Goal: Transaction & Acquisition: Purchase product/service

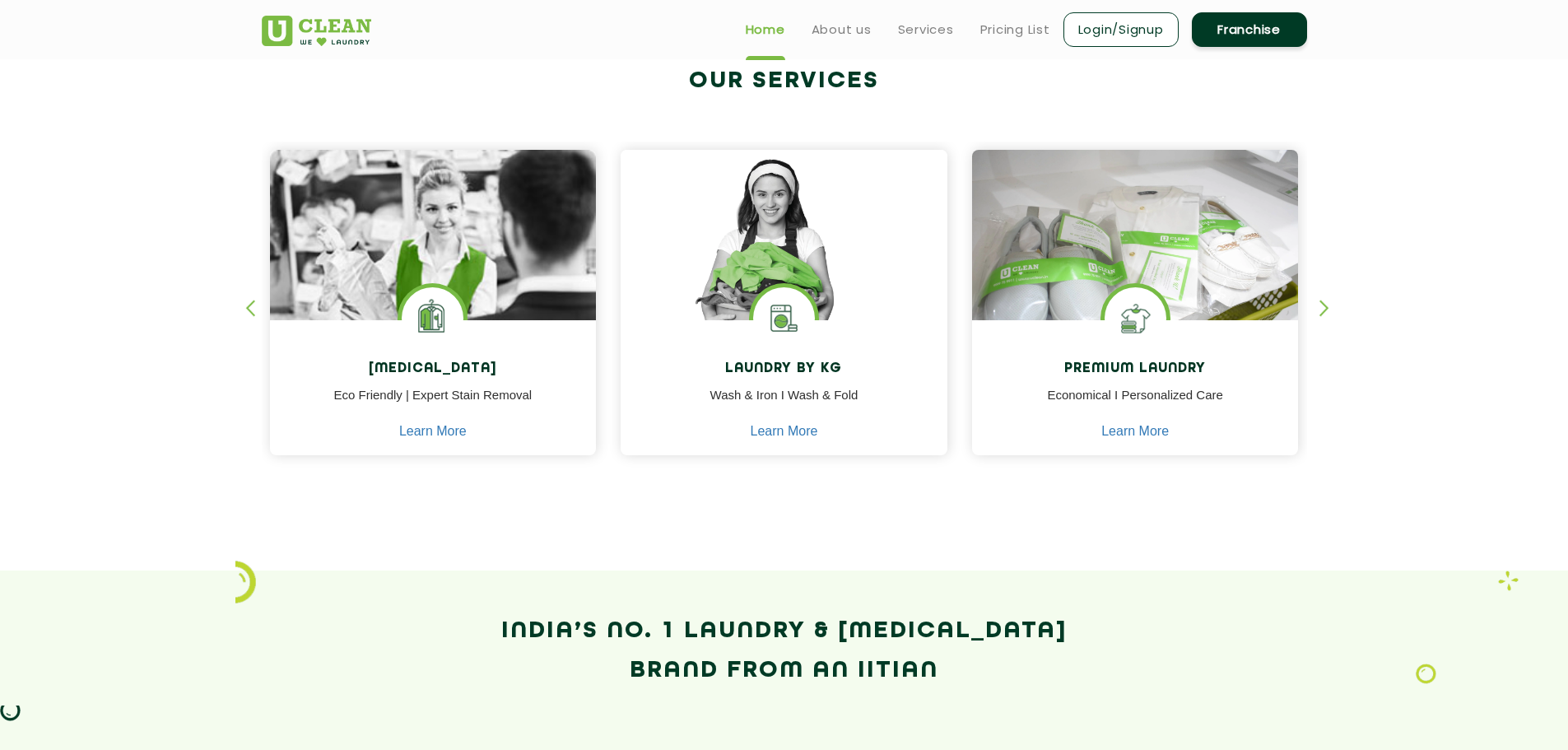
scroll to position [412, 0]
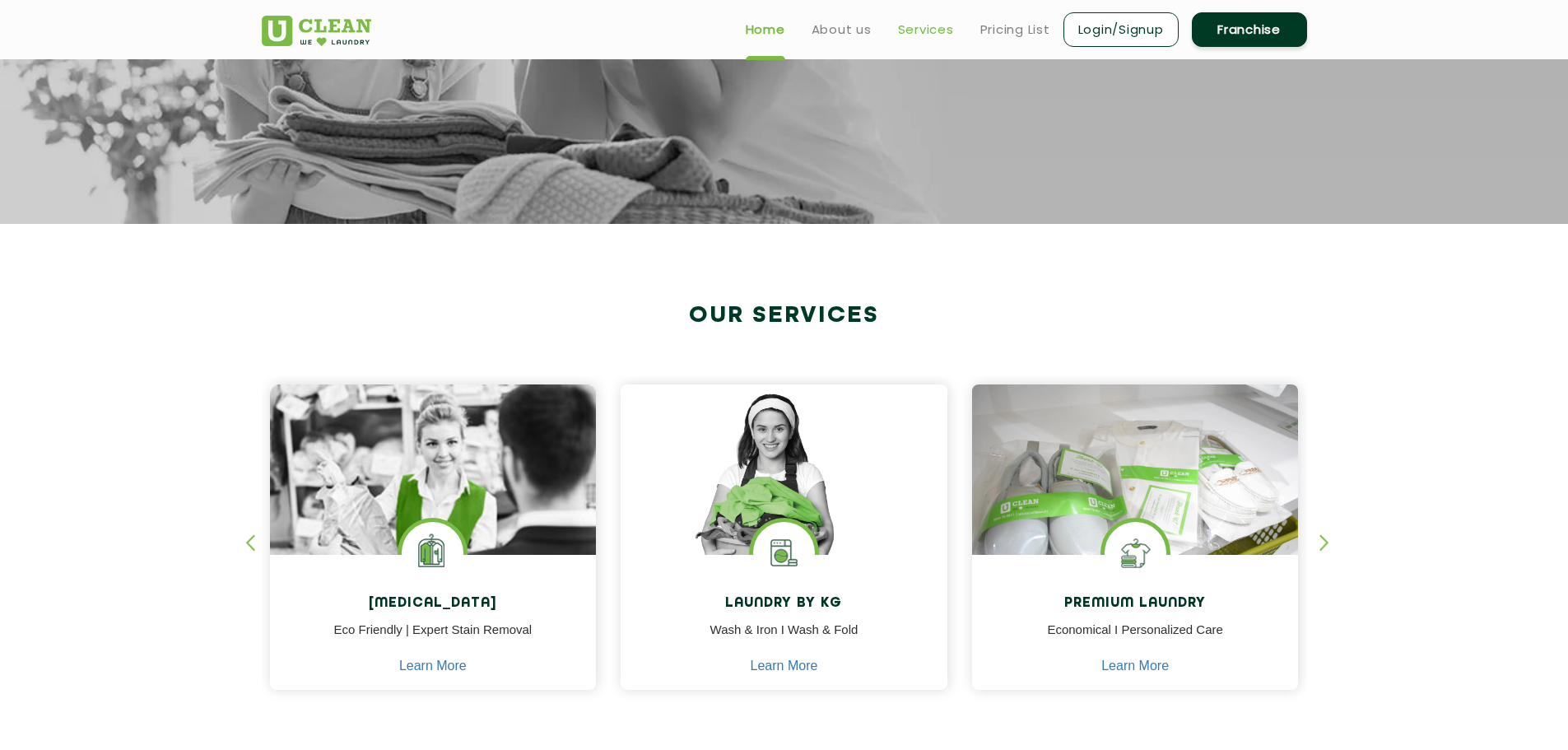
click at [925, 28] on link "Services" at bounding box center [926, 30] width 56 height 20
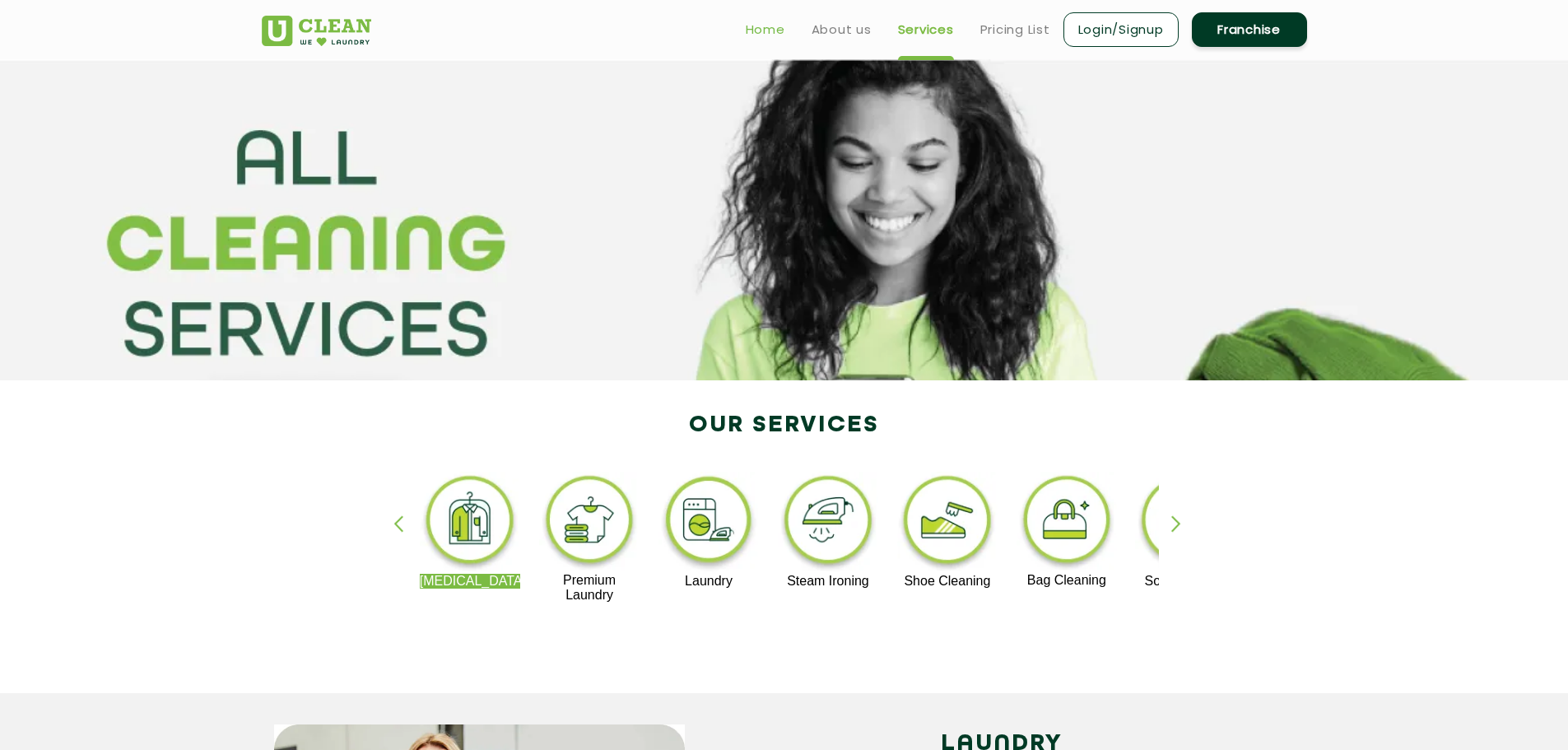
click at [751, 32] on link "Home" at bounding box center [765, 30] width 39 height 20
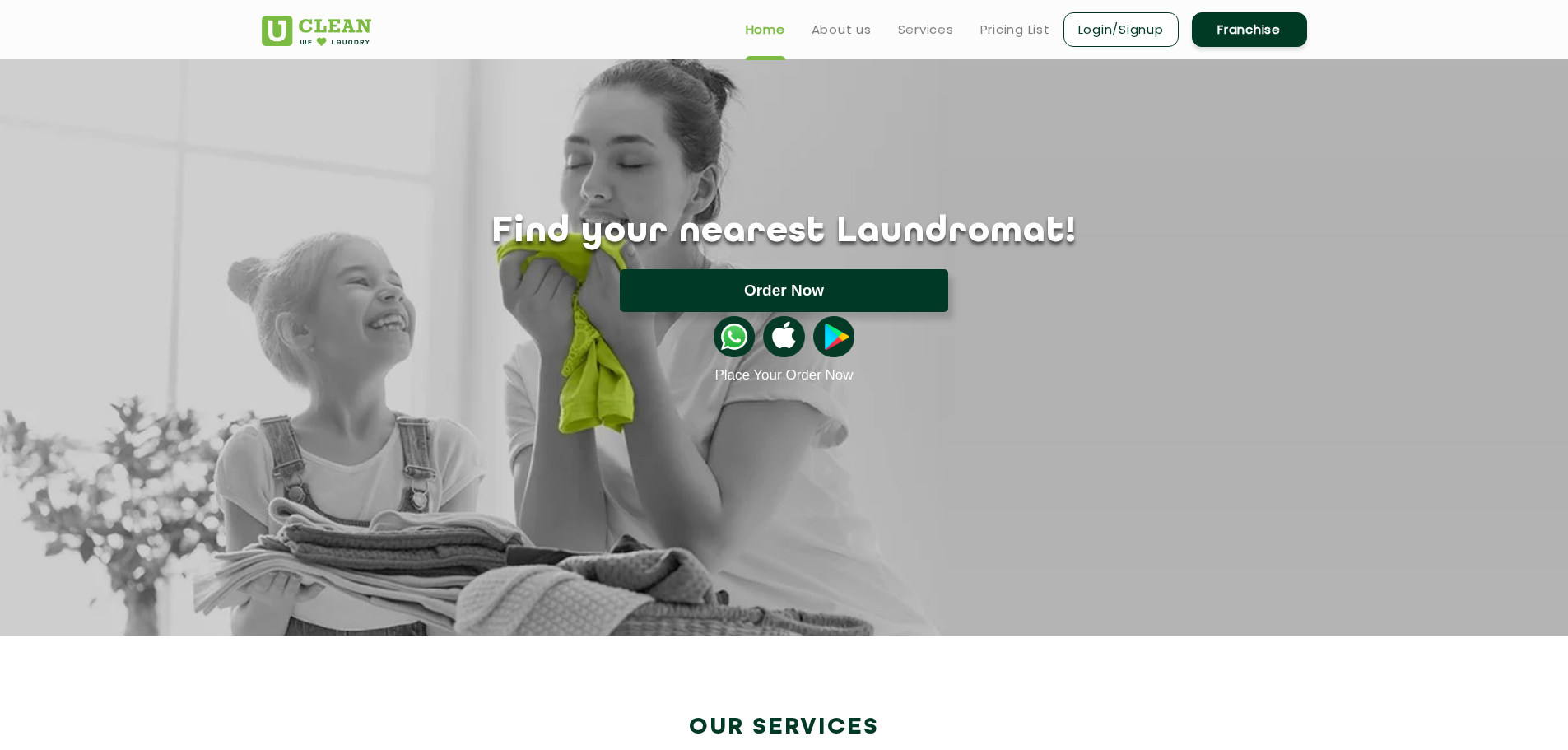
click at [796, 283] on button "Order Now" at bounding box center [784, 290] width 328 height 43
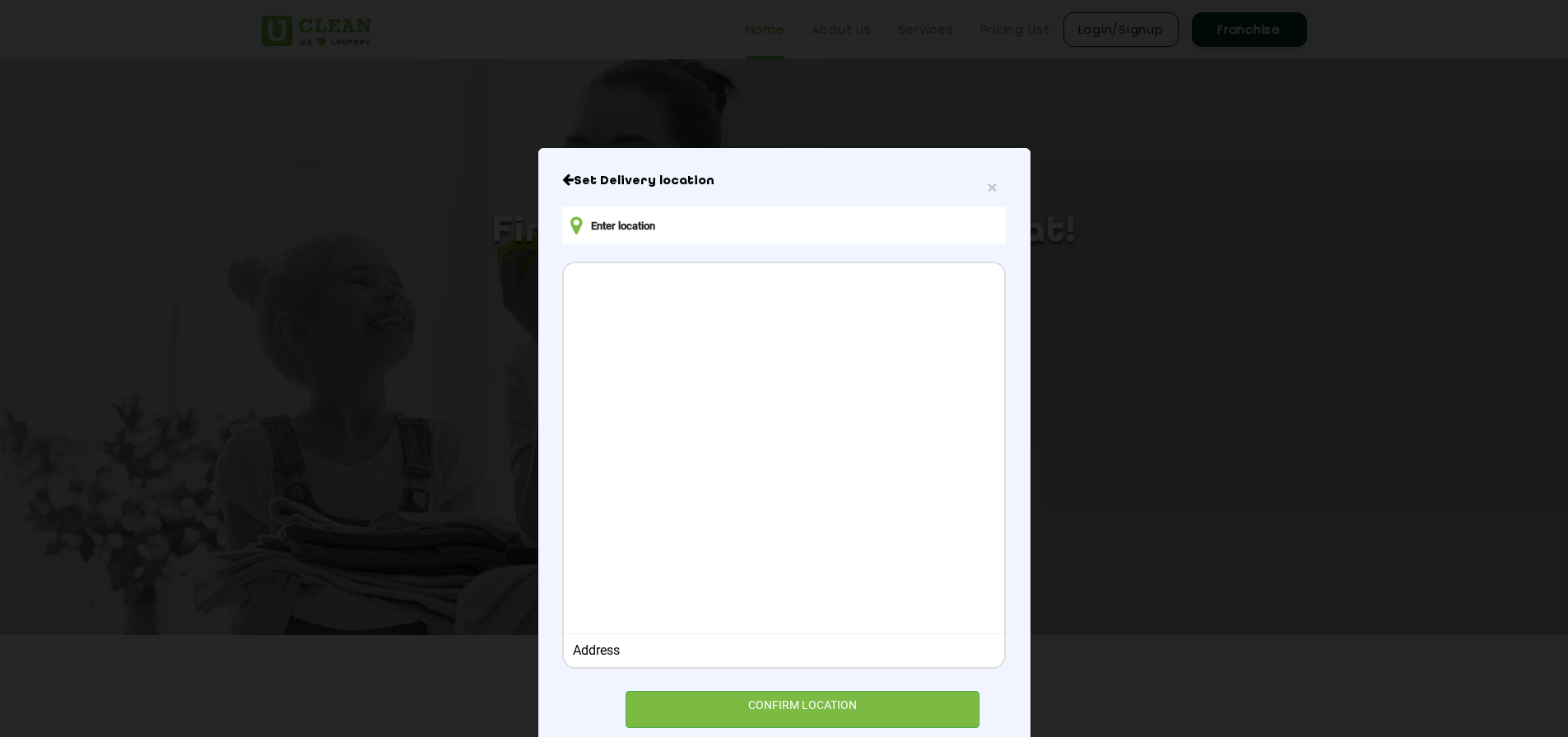
click at [622, 219] on input "text" at bounding box center [784, 224] width 443 height 37
click at [661, 227] on input "text" at bounding box center [784, 224] width 443 height 37
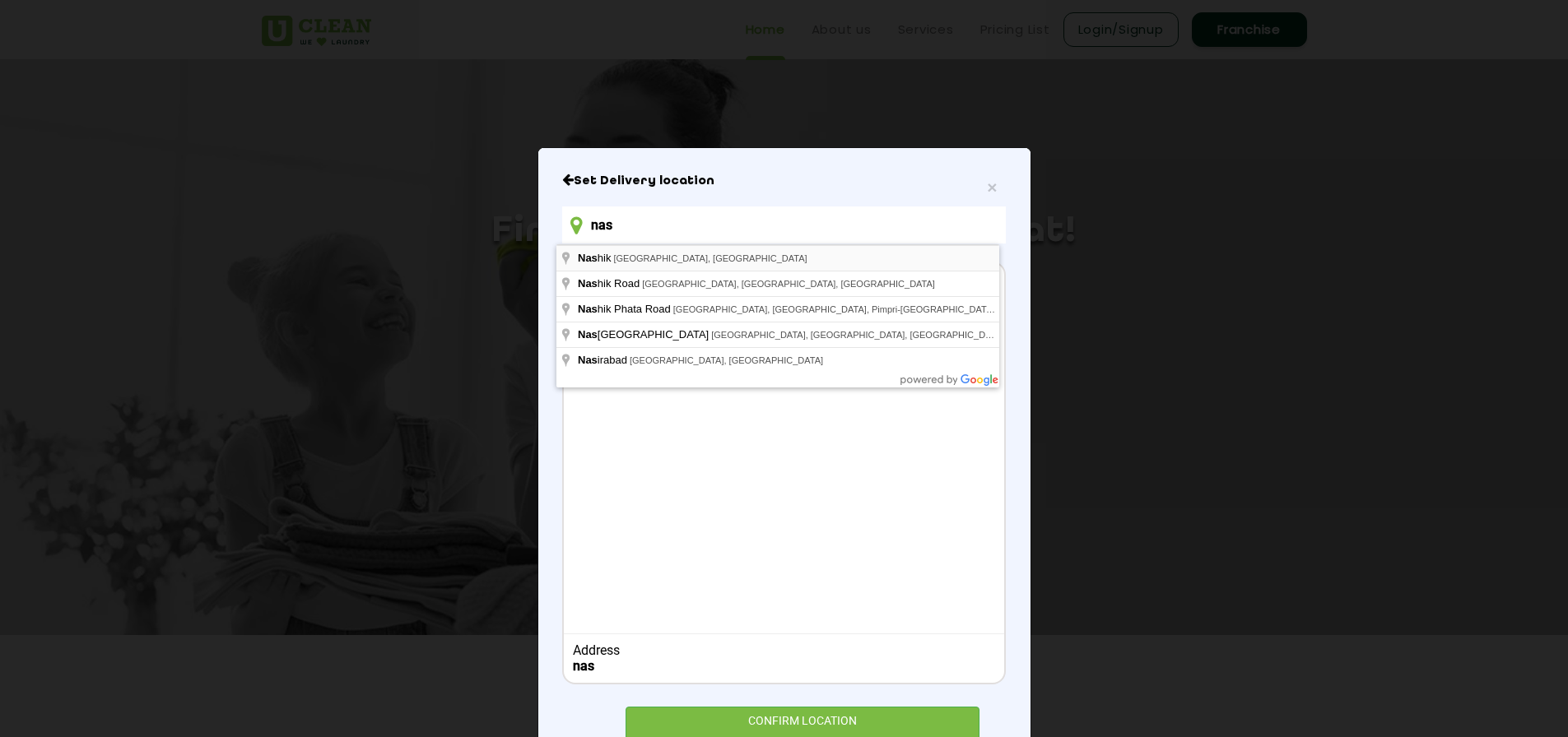
type input "Nashik, Maharashtra, India"
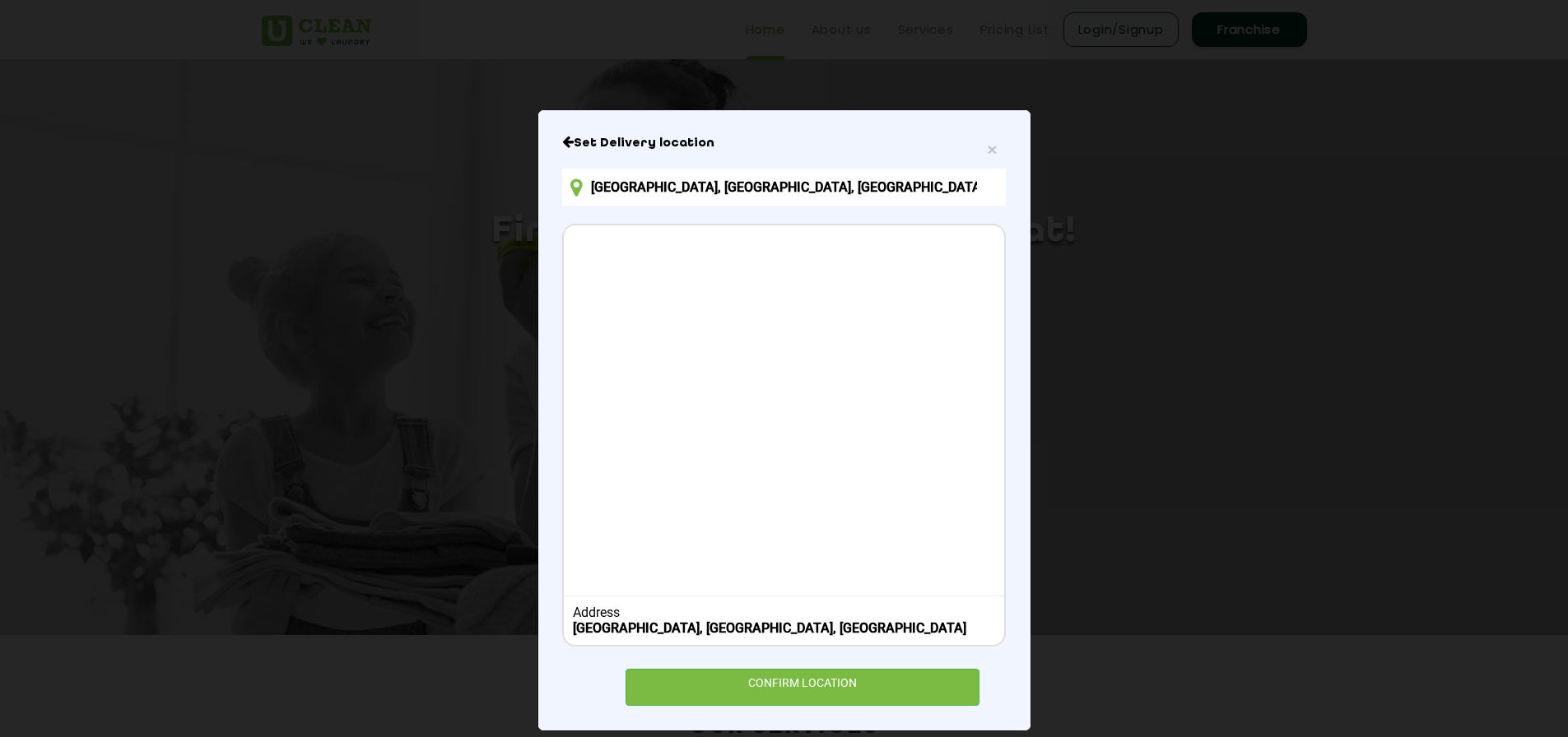
scroll to position [57, 0]
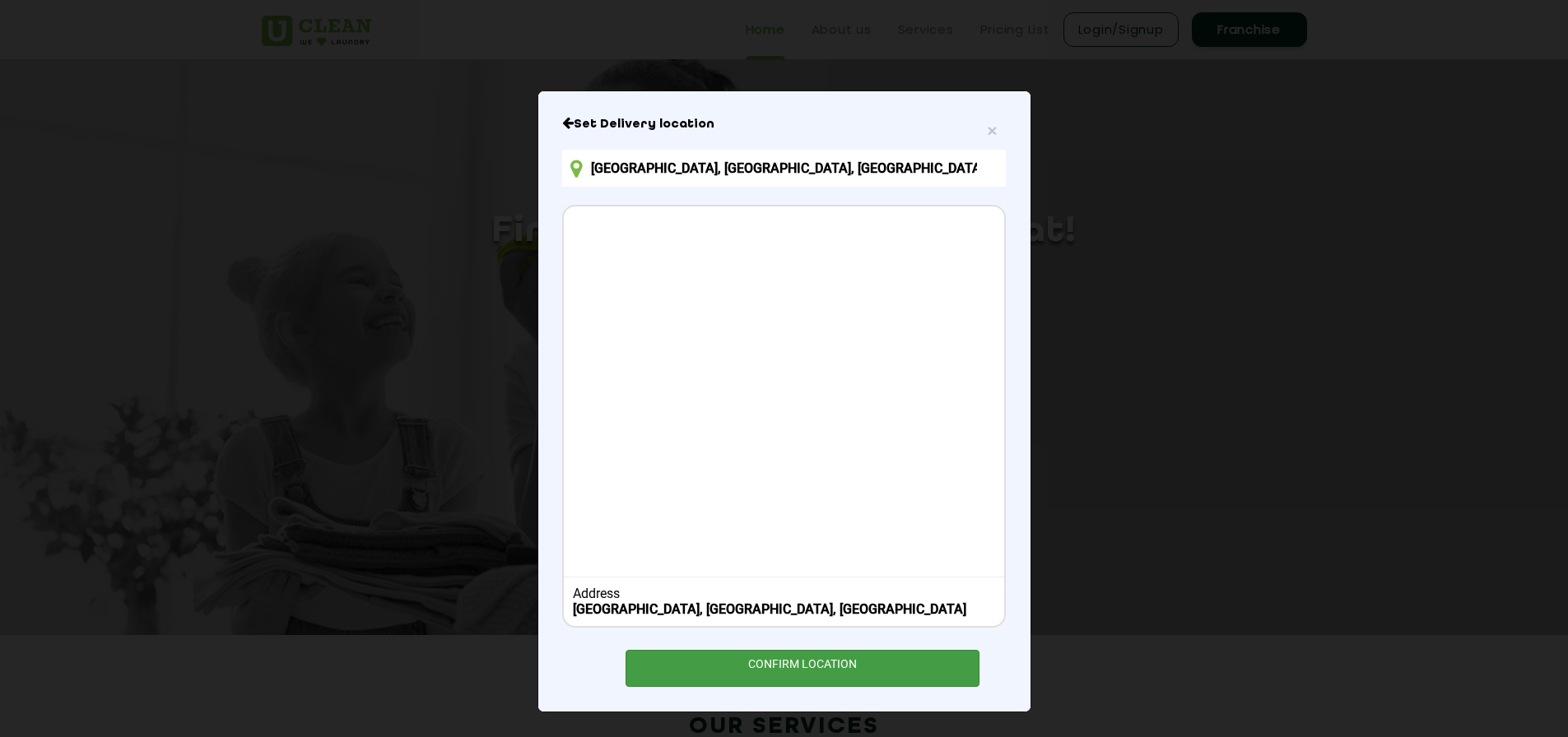
click at [791, 676] on div "CONFIRM LOCATION" at bounding box center [804, 668] width 355 height 37
